Goal: Information Seeking & Learning: Learn about a topic

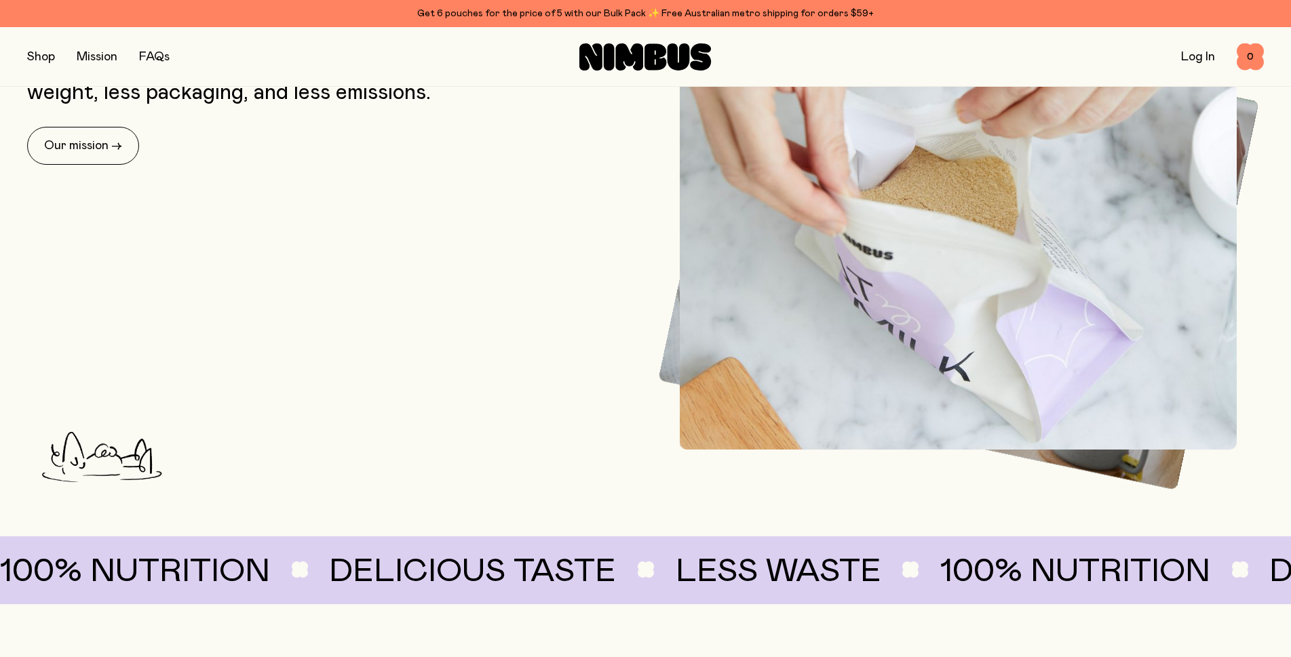
scroll to position [773, 0]
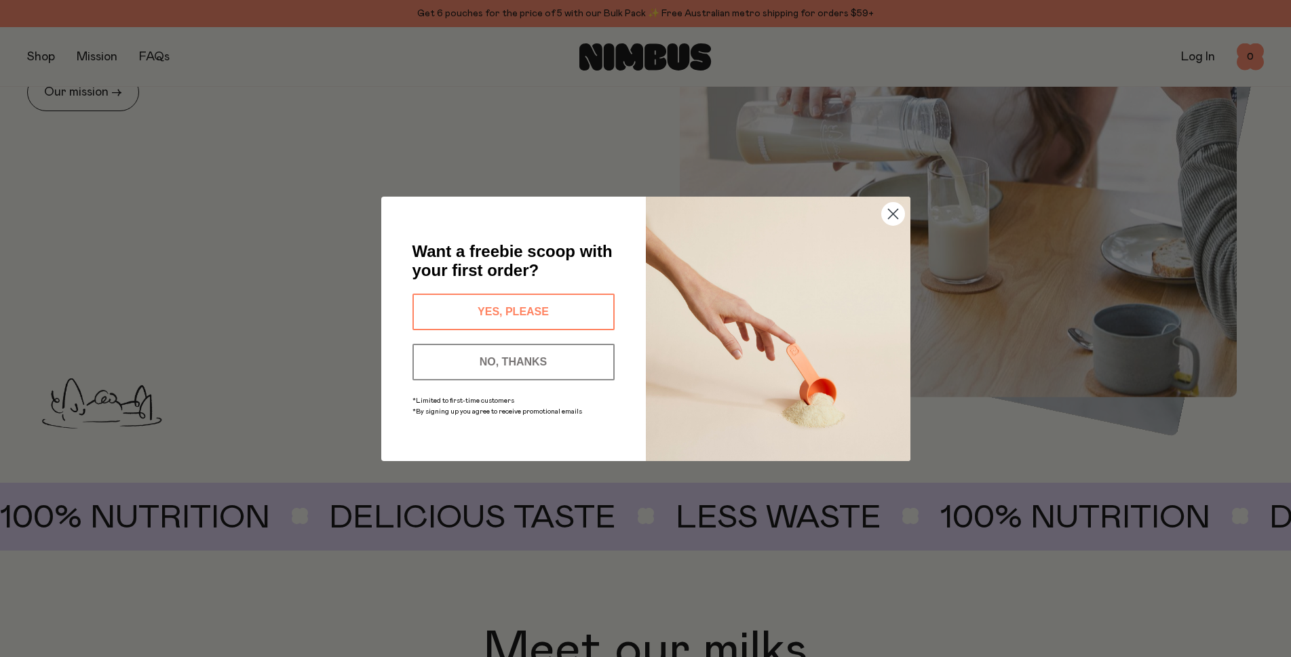
click at [489, 311] on button "YES, PLEASE" at bounding box center [514, 312] width 202 height 37
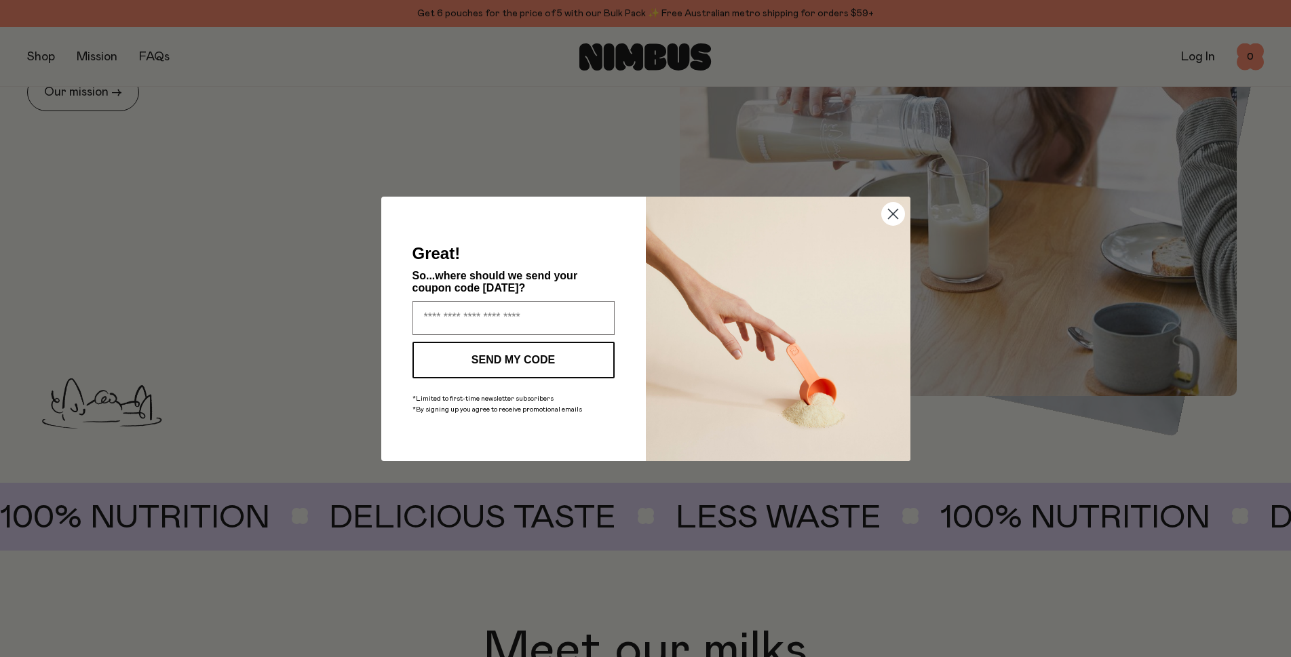
click at [892, 210] on circle "Close dialog" at bounding box center [892, 213] width 22 height 22
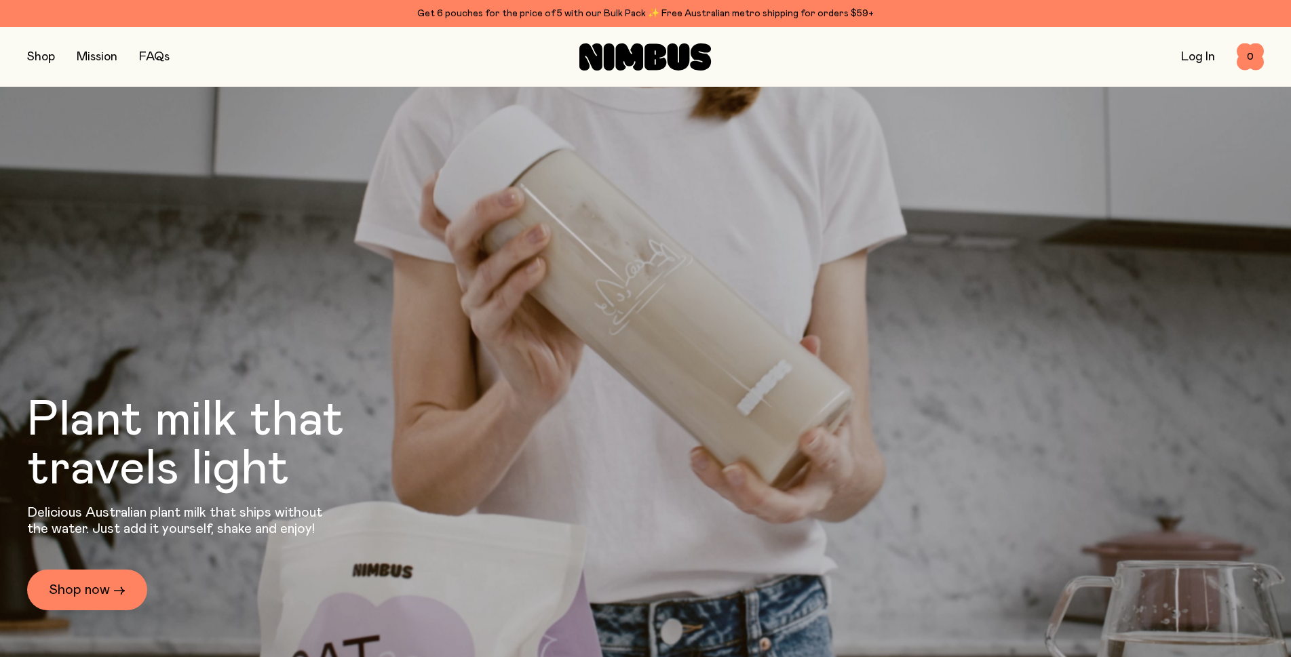
scroll to position [0, 0]
click at [38, 58] on button "button" at bounding box center [41, 56] width 28 height 19
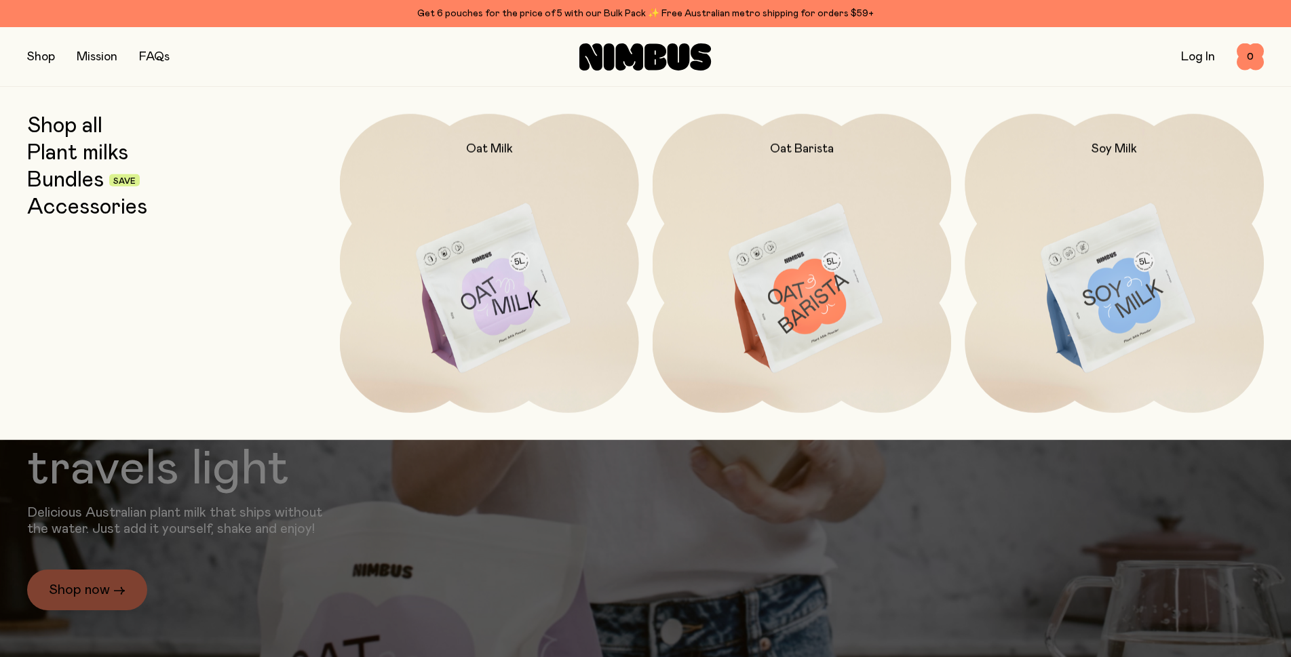
click at [68, 128] on link "Shop all" at bounding box center [64, 126] width 75 height 24
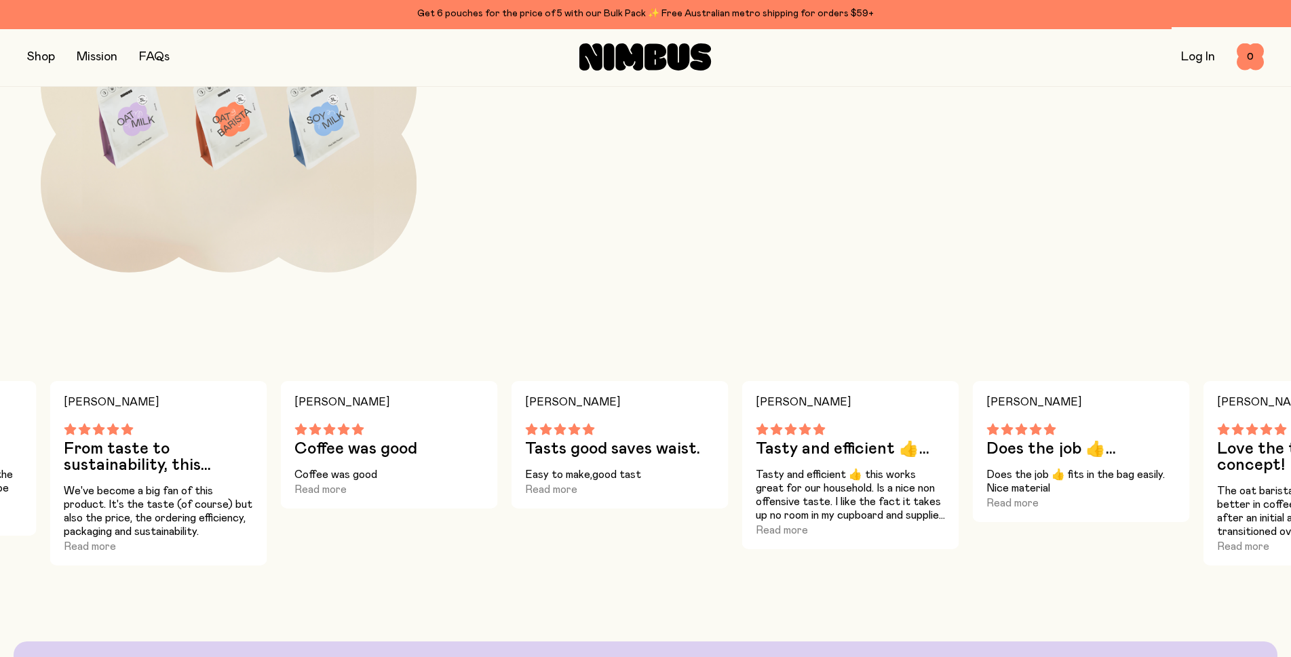
scroll to position [2035, 0]
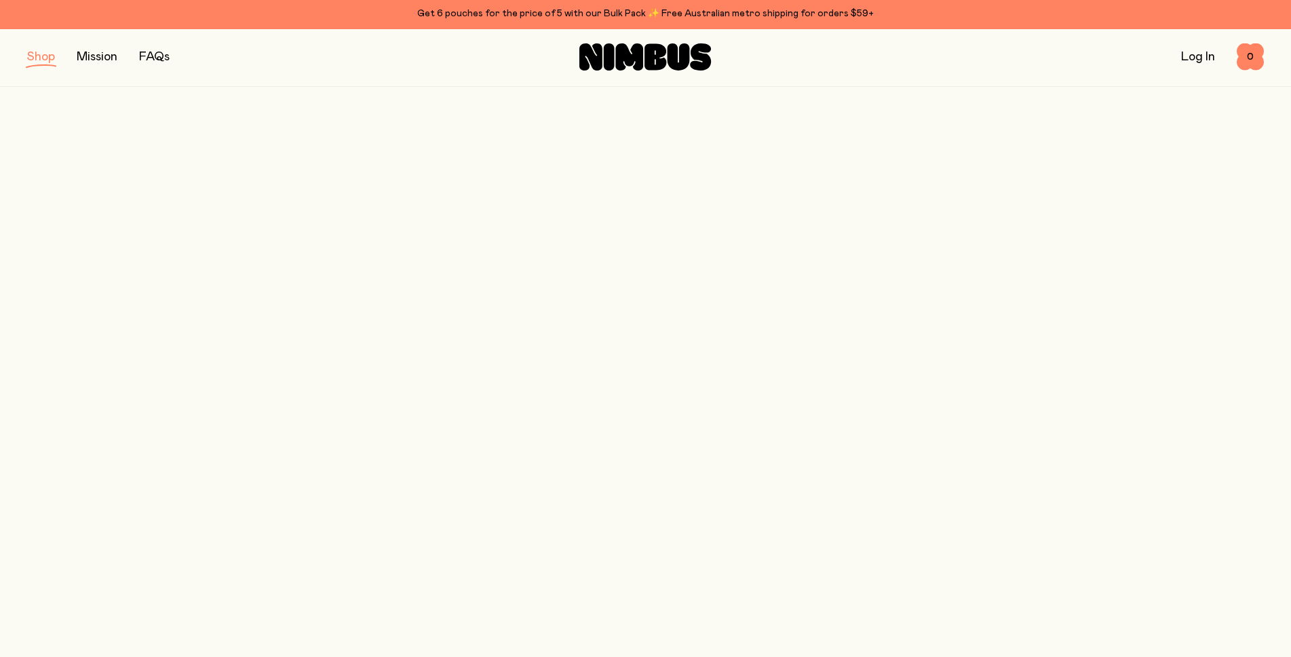
click at [375, 421] on h3 "Coffee was good" at bounding box center [389, 424] width 190 height 16
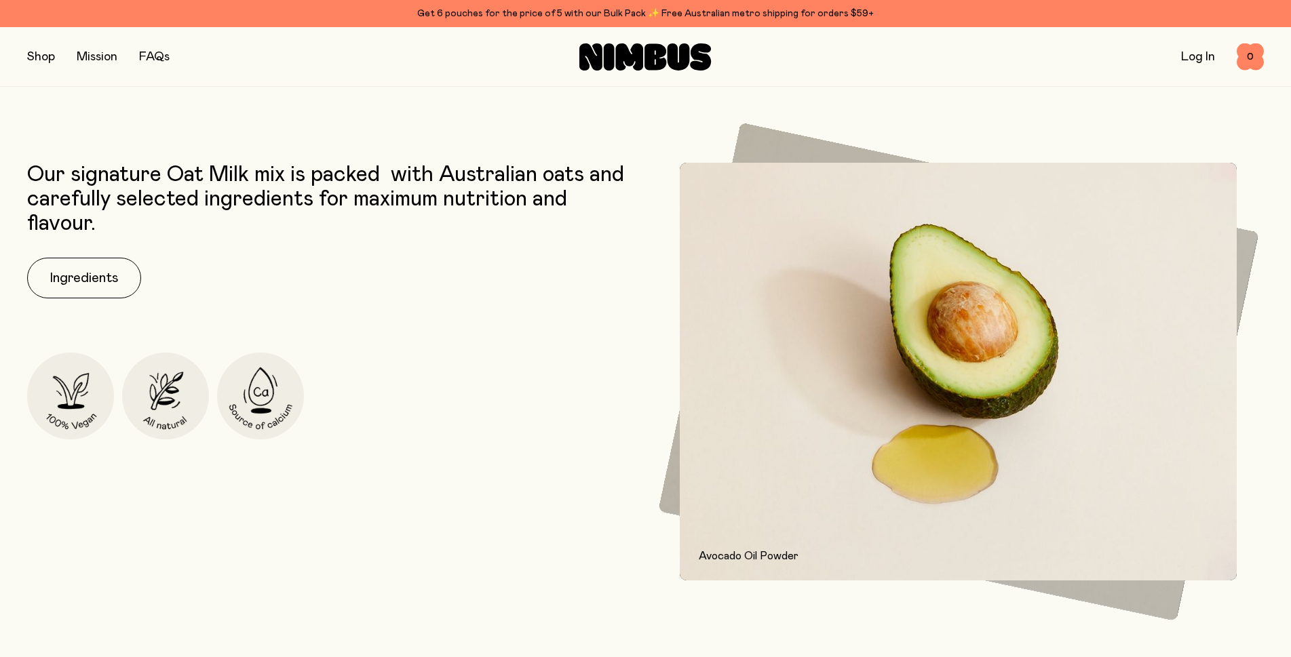
scroll to position [678, 0]
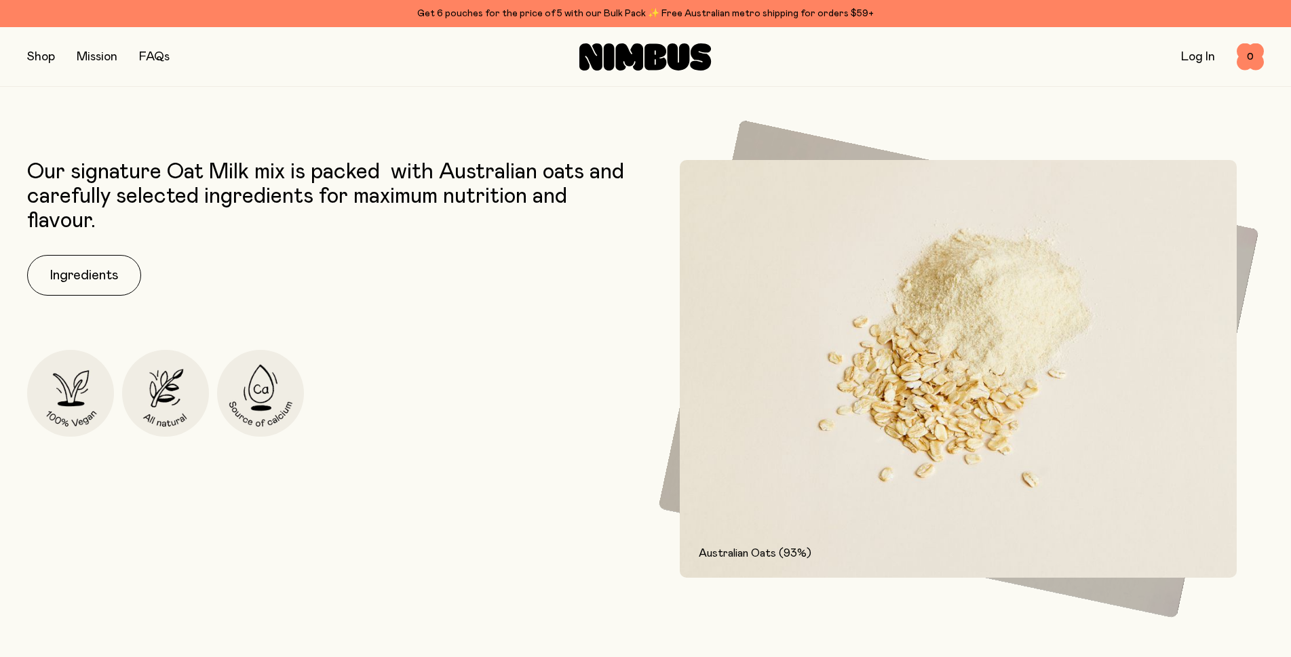
click at [258, 202] on p "Our signature Oat Milk mix is packed  with Australian oats and carefully select…" at bounding box center [333, 196] width 612 height 73
copy p "ingredients"
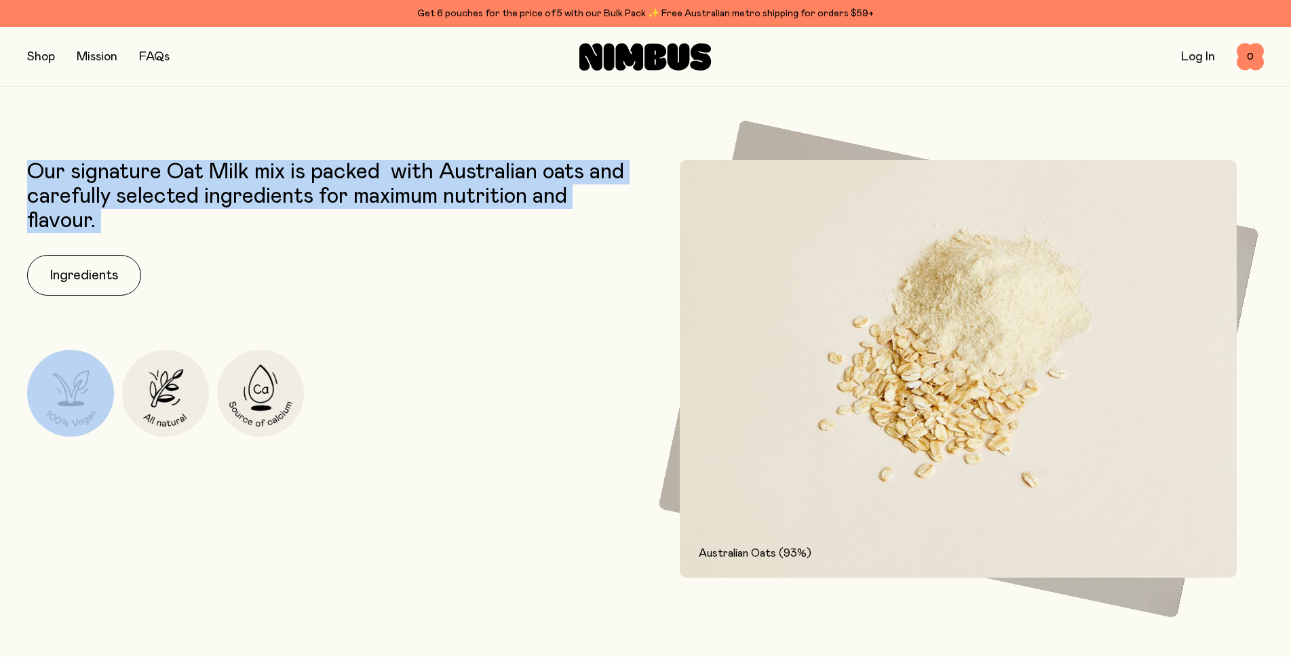
click at [258, 202] on p "Our signature Oat Milk mix is packed  with Australian oats and carefully select…" at bounding box center [333, 196] width 612 height 73
copy div "Our signature Oat Milk mix is packed  with Australian oats and carefully select…"
click at [221, 234] on div "Our signature Oat Milk mix is packed  with Australian oats and carefully select…" at bounding box center [333, 369] width 612 height 418
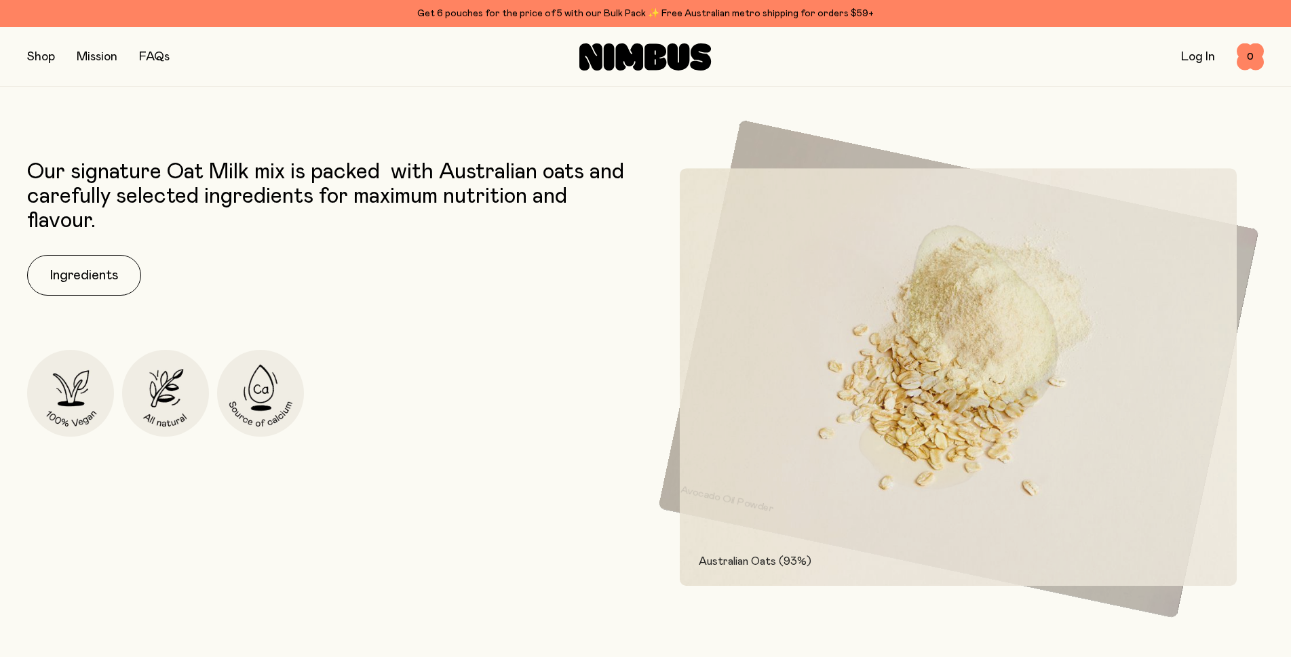
click at [574, 377] on div "Our signature Oat Milk mix is packed  with Australian oats and carefully select…" at bounding box center [333, 369] width 612 height 418
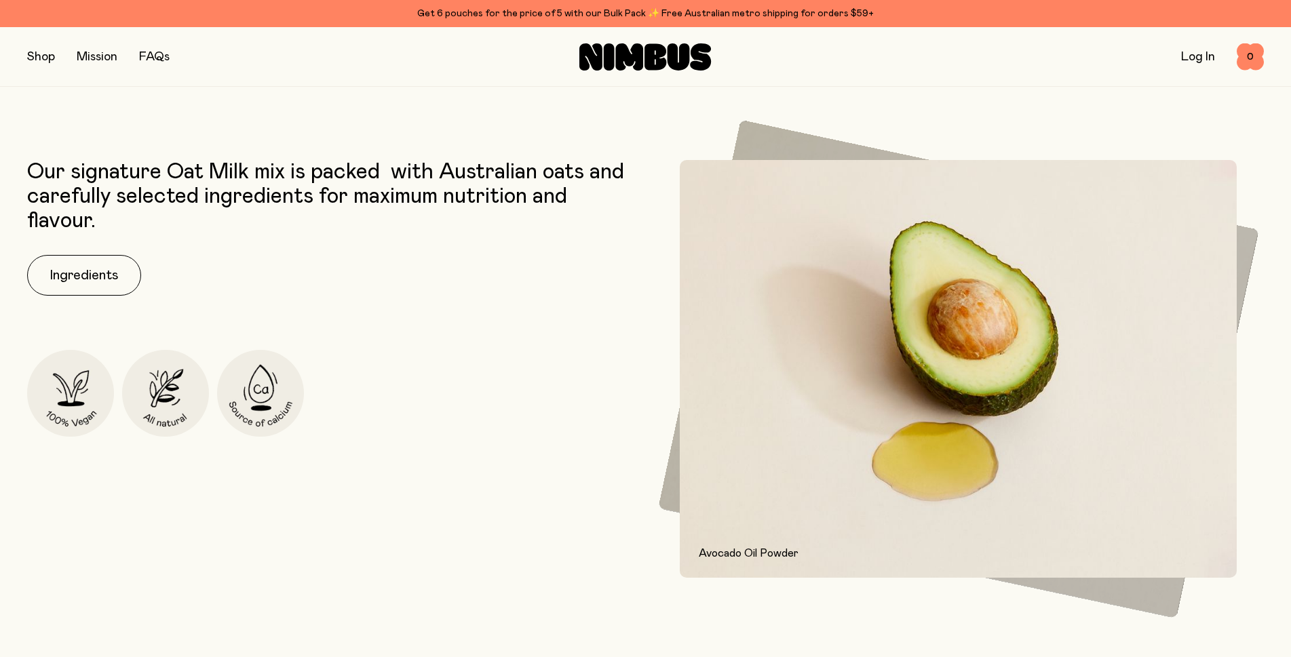
click at [301, 503] on div "Our signature Oat Milk mix is packed  with Australian oats and carefully select…" at bounding box center [333, 369] width 612 height 418
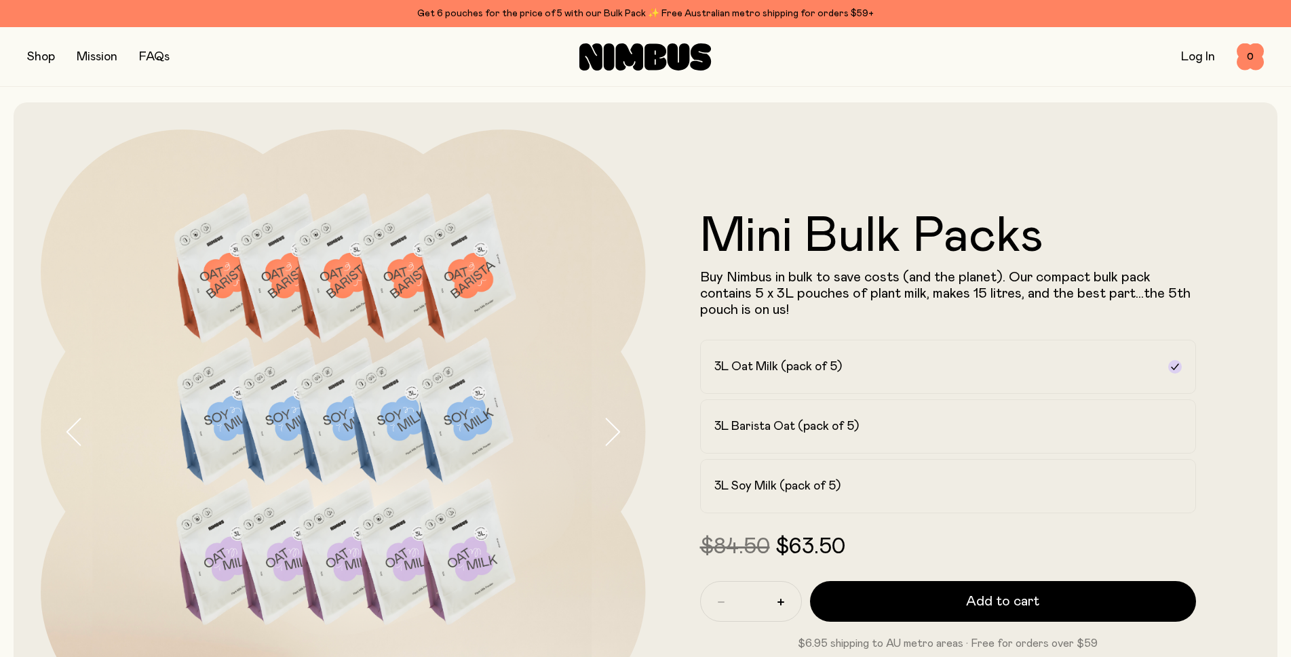
scroll to position [0, 0]
click at [39, 56] on button "button" at bounding box center [41, 56] width 28 height 19
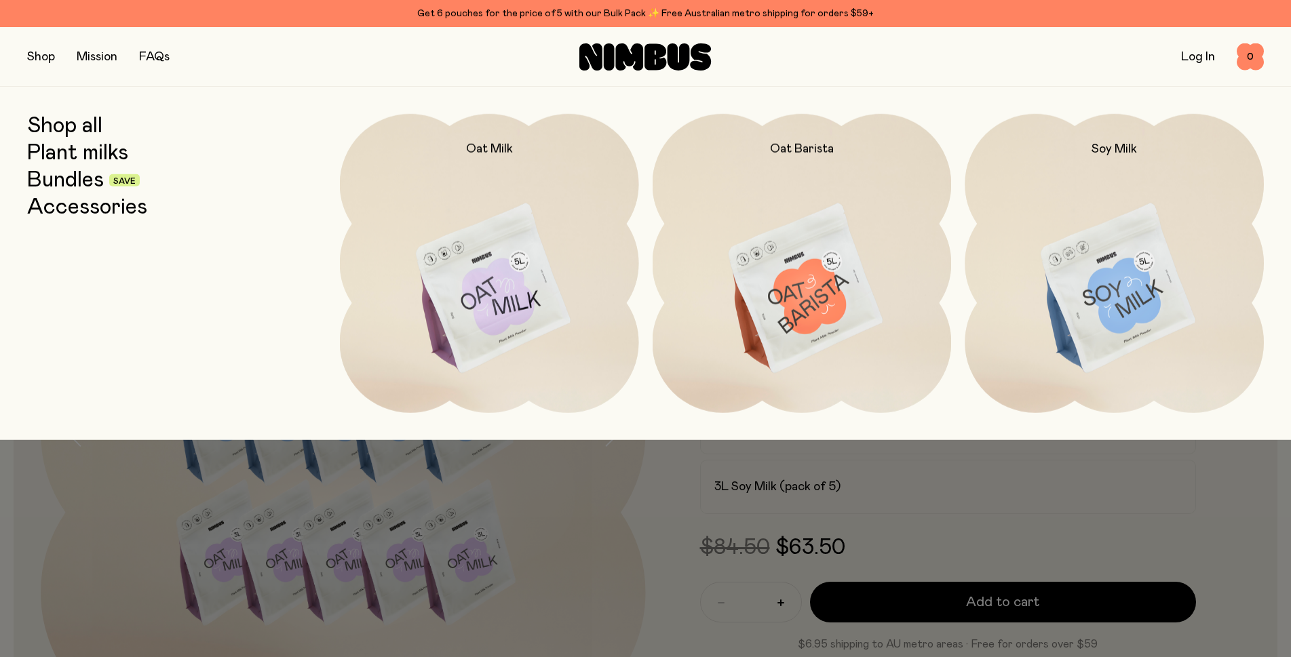
click at [619, 91] on div "Shop all Plant milks Bundles Save Accessories Oat Milk Oat Barista Soy Milk" at bounding box center [645, 263] width 1291 height 353
click at [44, 56] on button "button" at bounding box center [41, 56] width 28 height 19
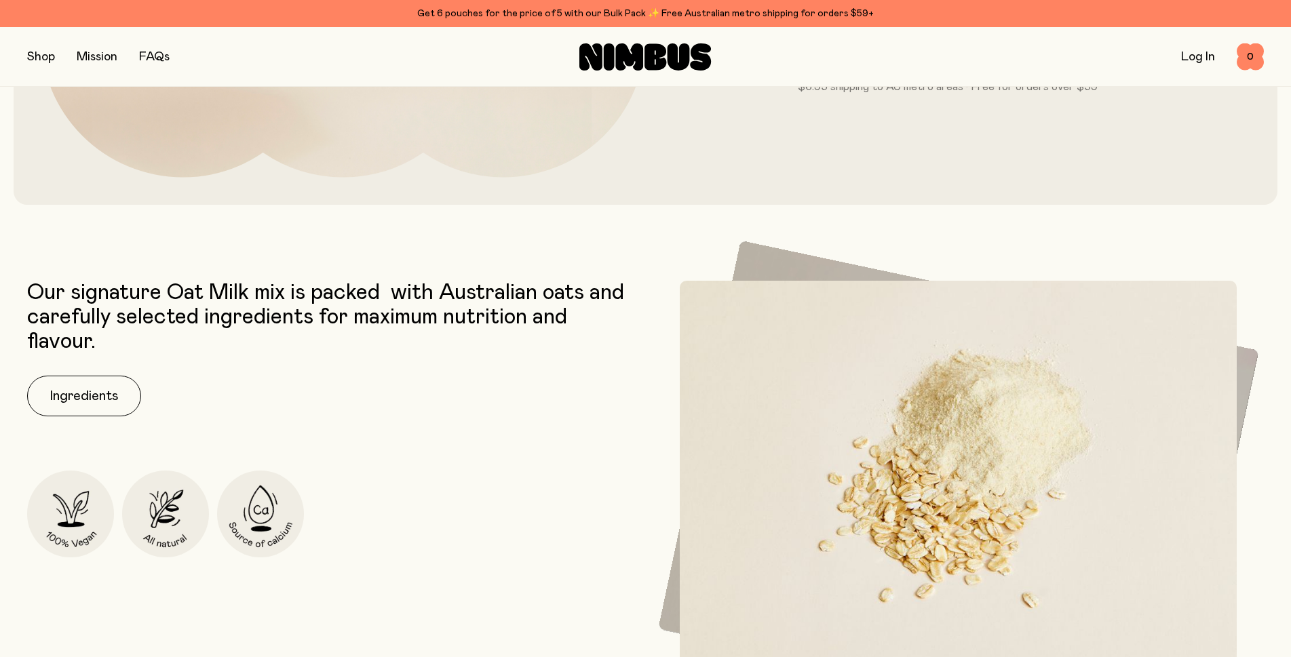
scroll to position [678, 0]
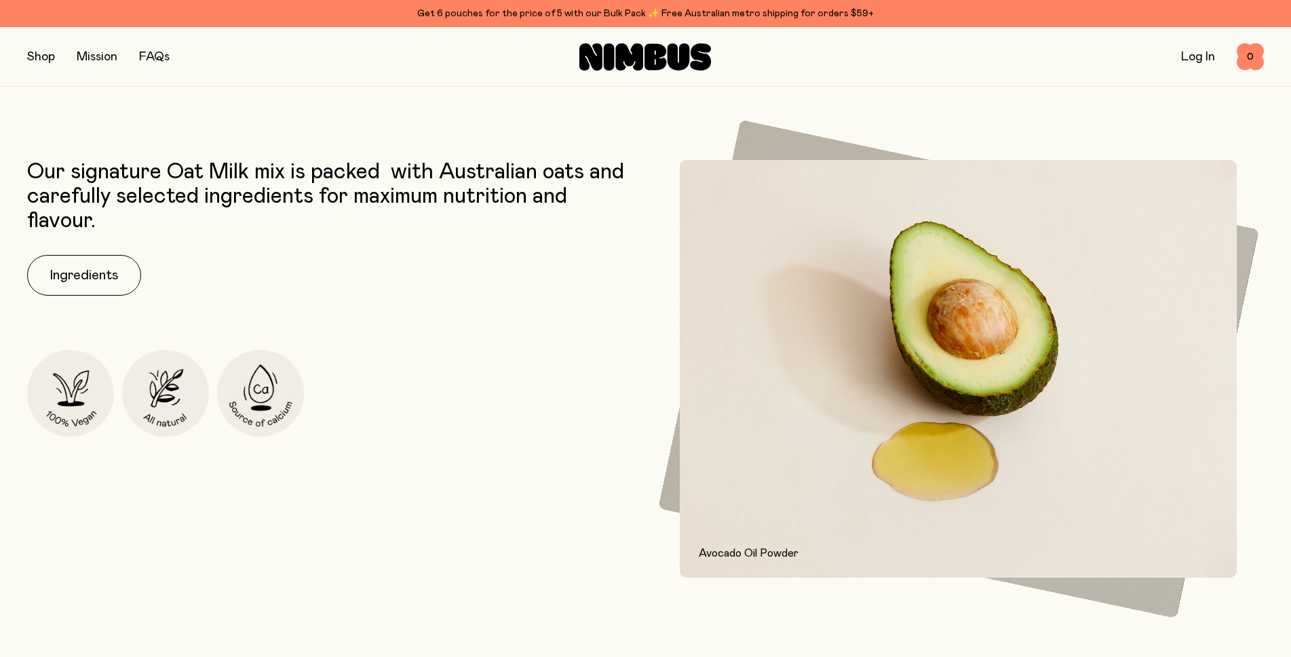
click at [324, 191] on p "Our signature Oat Milk mix is packed  with Australian oats and carefully select…" at bounding box center [333, 196] width 612 height 73
copy p "for"
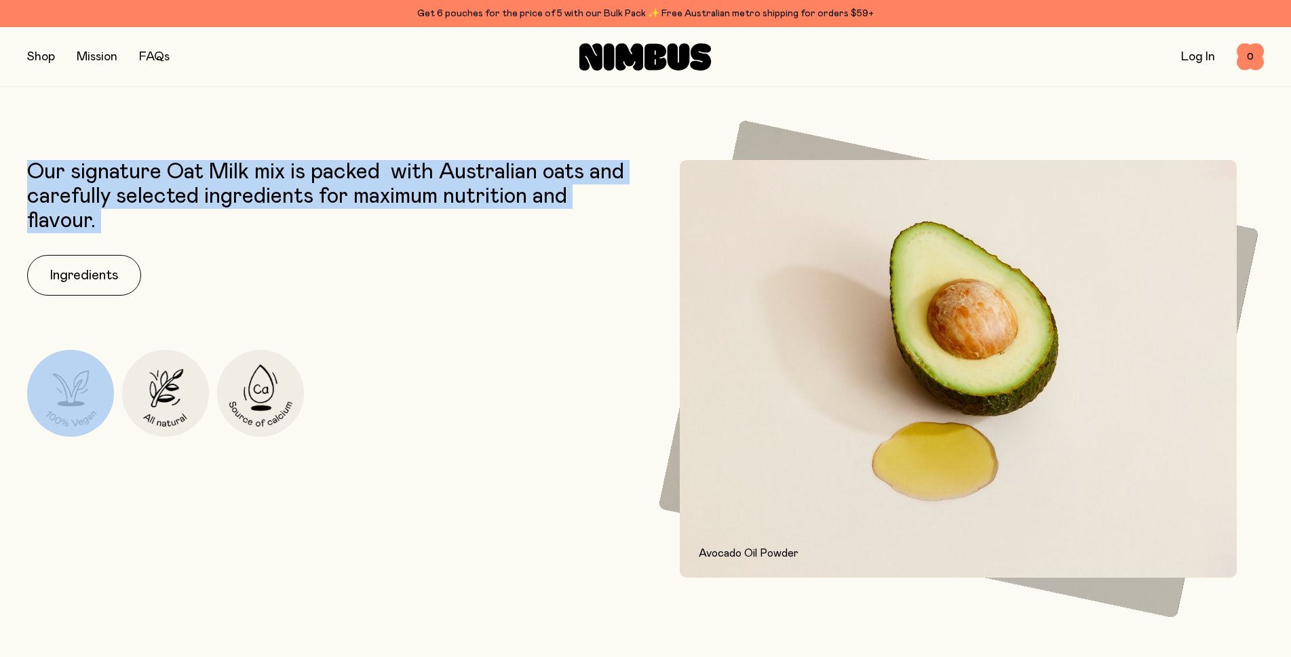
click at [324, 191] on p "Our signature Oat Milk mix is packed  with Australian oats and carefully select…" at bounding box center [333, 196] width 612 height 73
click at [288, 179] on p "Our signature Oat Milk mix is packed  with Australian oats and carefully select…" at bounding box center [333, 196] width 612 height 73
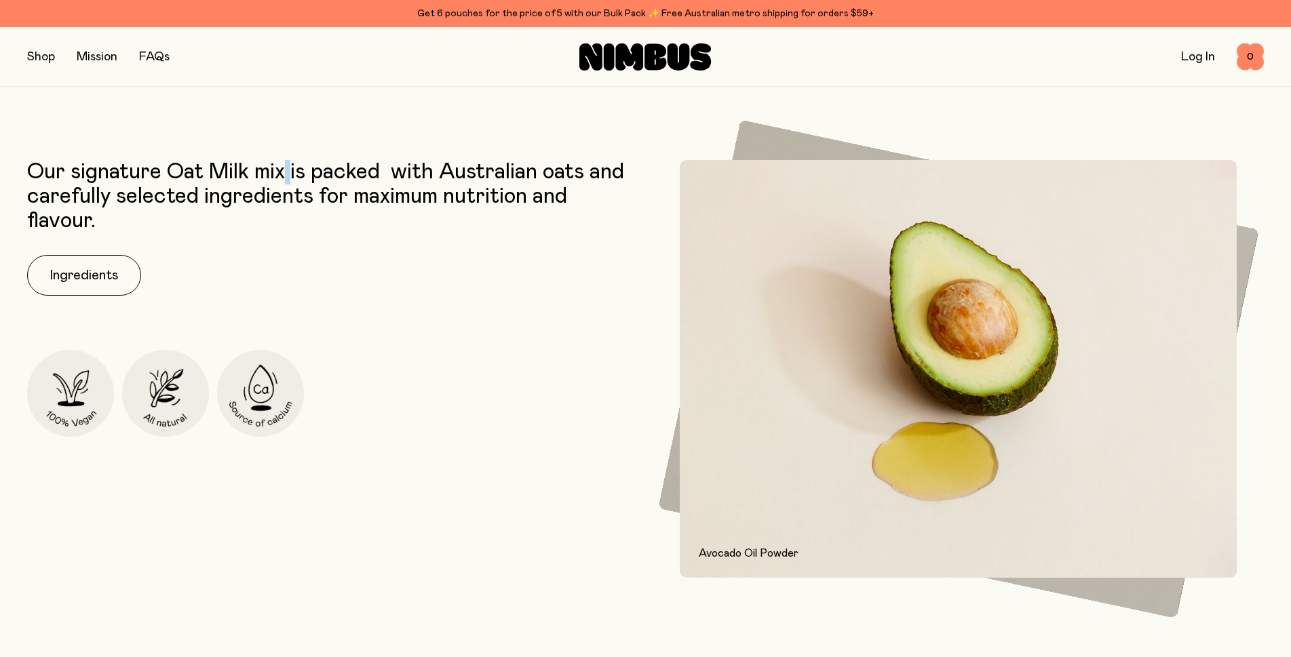
click at [288, 179] on p "Our signature Oat Milk mix is packed  with Australian oats and carefully select…" at bounding box center [333, 196] width 612 height 73
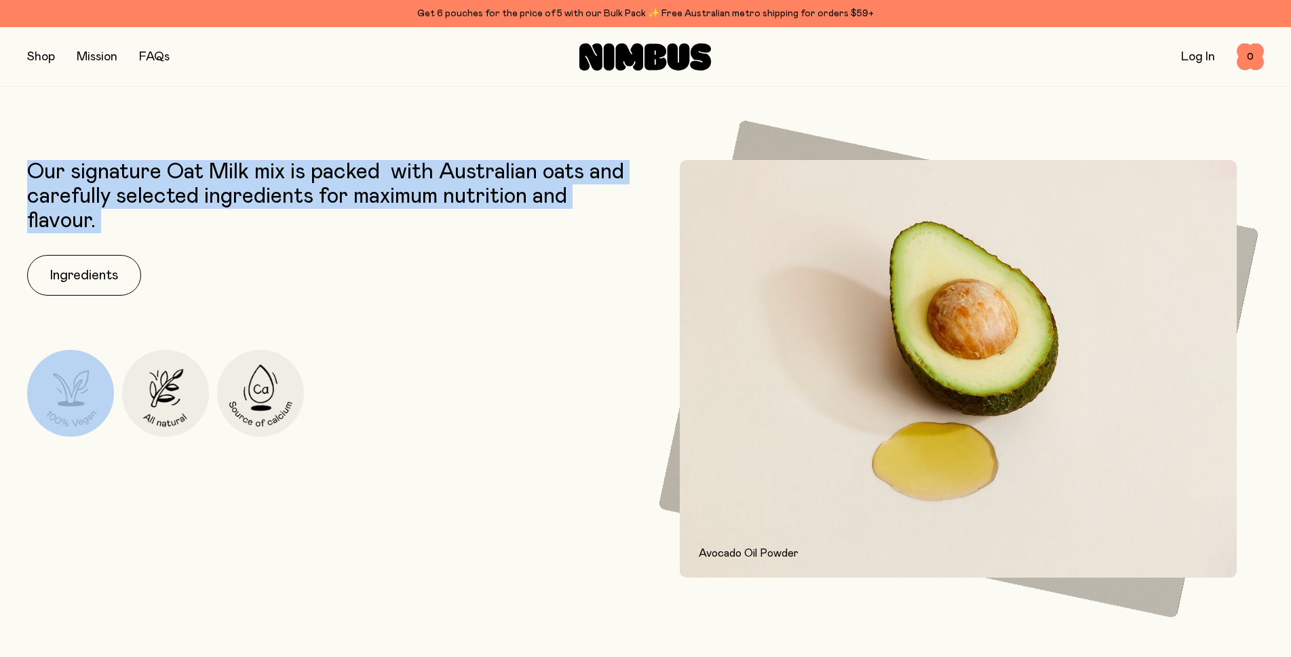
click at [288, 179] on p "Our signature Oat Milk mix is packed  with Australian oats and carefully select…" at bounding box center [333, 196] width 612 height 73
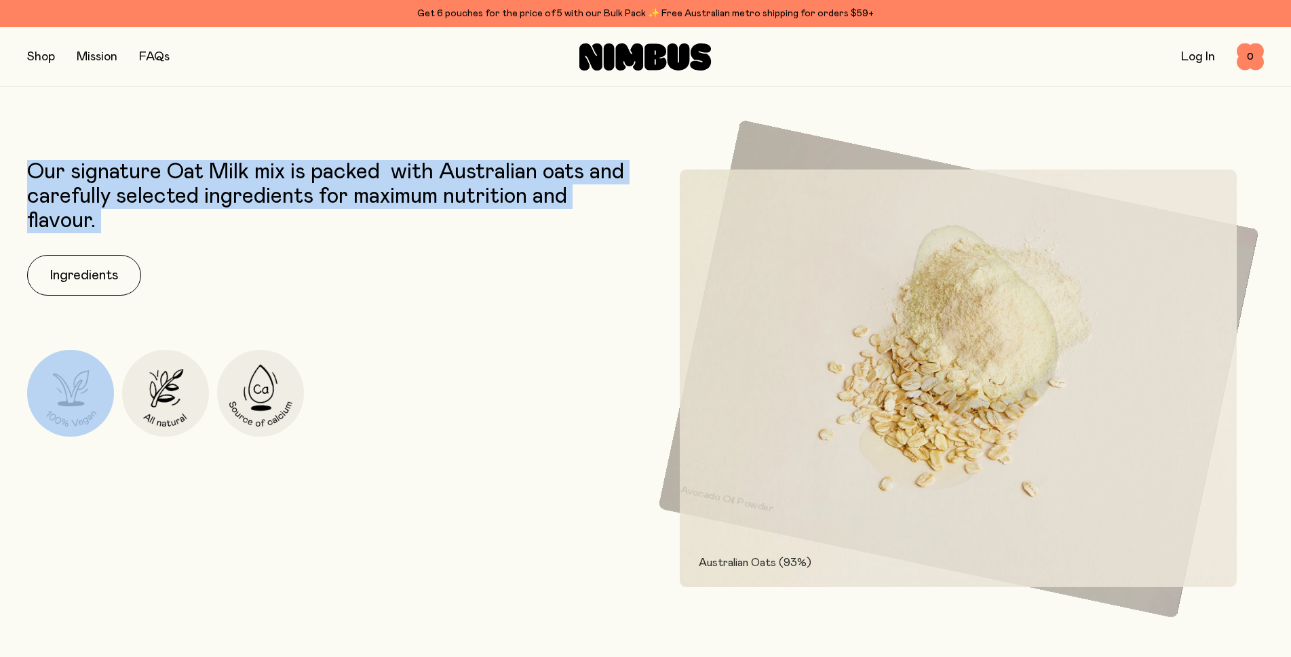
click at [223, 134] on main "Our signature Oat Milk mix is packed  with Australian oats and carefully select…" at bounding box center [645, 521] width 1291 height 874
